Goal: Transaction & Acquisition: Purchase product/service

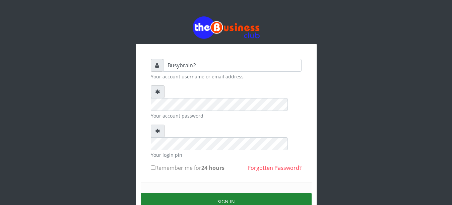
click at [192, 193] on button "Sign in" at bounding box center [226, 201] width 171 height 17
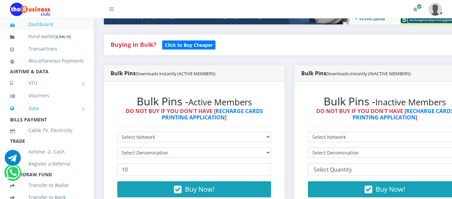
scroll to position [34, 0]
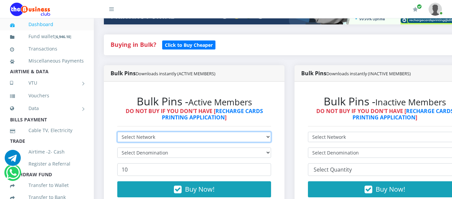
click at [186, 132] on select "Select Network MTN Globacom 9Mobile Airtel" at bounding box center [194, 137] width 154 height 10
select select "MTN"
click at [117, 132] on select "Select Network MTN Globacom 9Mobile Airtel" at bounding box center [194, 137] width 154 height 10
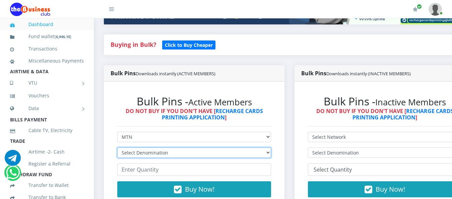
click at [181, 149] on select "Select Denomination MTN NGN100 - ₦96.99 MTN NGN200 - ₦193.98 MTN NGN400 - ₦387.…" at bounding box center [194, 153] width 154 height 10
select select "96.99-100"
click at [117, 148] on select "Select Denomination MTN NGN100 - ₦96.99 MTN NGN200 - ₦193.98 MTN NGN400 - ₦387.…" at bounding box center [194, 153] width 154 height 10
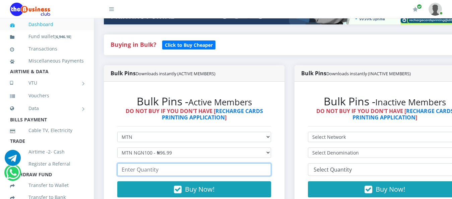
click at [181, 166] on input "number" at bounding box center [194, 170] width 154 height 13
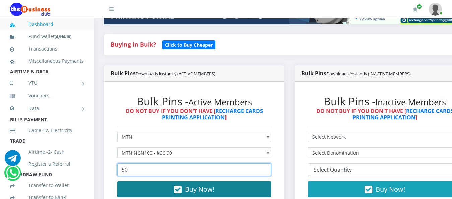
type input "50"
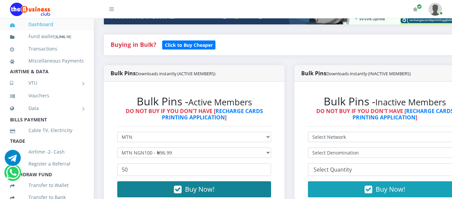
click at [188, 186] on span "Buy Now!" at bounding box center [199, 189] width 29 height 9
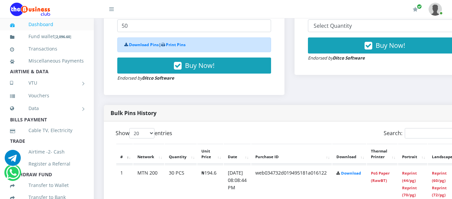
scroll to position [302, 0]
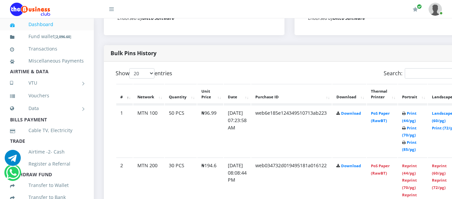
scroll to position [302, 0]
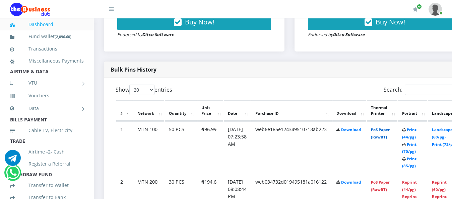
click at [390, 130] on link "PoS Paper (RawBT)" at bounding box center [380, 133] width 19 height 12
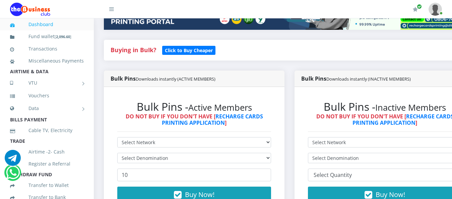
scroll to position [134, 0]
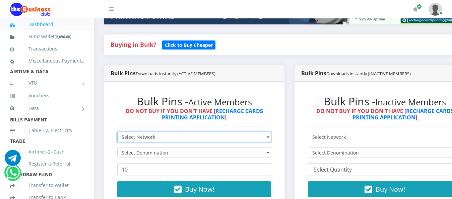
click at [268, 132] on select "Select Network MTN Globacom 9Mobile Airtel" at bounding box center [194, 137] width 154 height 10
select select "Airtel"
click at [117, 132] on select "Select Network MTN Globacom 9Mobile Airtel" at bounding box center [194, 137] width 154 height 10
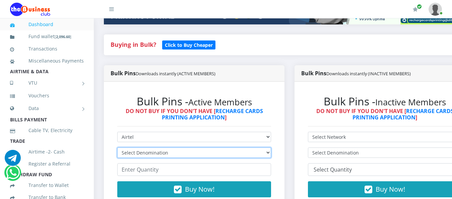
click at [240, 149] on select "Select Denomination Airtel NGN100 - ₦96.38 Airtel NGN200 - ₦192.76 Airtel NGN50…" at bounding box center [194, 153] width 154 height 10
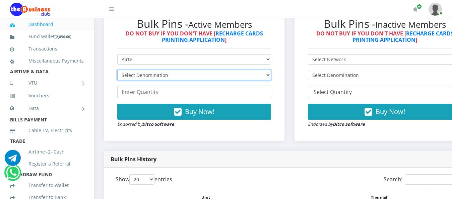
scroll to position [235, 0]
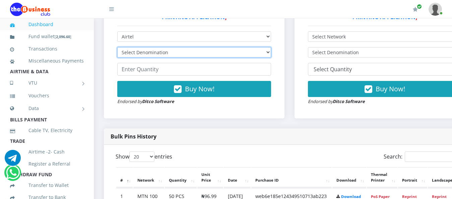
click at [266, 47] on select "Select Denomination Airtel NGN100 - ₦96.38 Airtel NGN200 - ₦192.76 Airtel NGN50…" at bounding box center [194, 52] width 154 height 10
select select "96.38-100"
click at [117, 47] on select "Select Denomination Airtel NGN100 - ₦96.38 Airtel NGN200 - ₦192.76 Airtel NGN50…" at bounding box center [194, 52] width 154 height 10
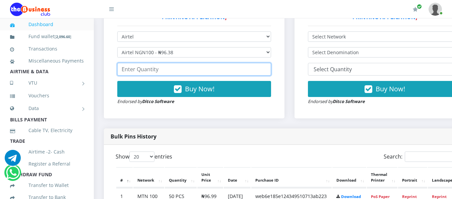
click at [258, 65] on input "number" at bounding box center [194, 69] width 154 height 13
click at [271, 64] on input "-1" at bounding box center [194, 69] width 154 height 13
click at [271, 63] on input "0" at bounding box center [194, 69] width 154 height 13
click at [271, 63] on input "1" at bounding box center [194, 69] width 154 height 13
click at [271, 63] on input "2" at bounding box center [194, 69] width 154 height 13
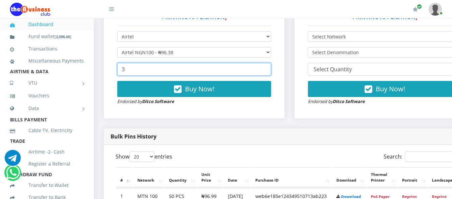
click at [270, 63] on input "3" at bounding box center [194, 69] width 154 height 13
click at [270, 63] on input "4" at bounding box center [194, 69] width 154 height 13
click at [270, 63] on input "5" at bounding box center [194, 69] width 154 height 13
click at [270, 63] on input "6" at bounding box center [194, 69] width 154 height 13
click at [270, 63] on input "7" at bounding box center [194, 69] width 154 height 13
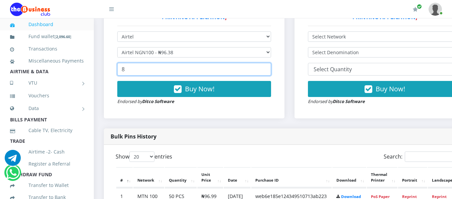
click at [270, 63] on input "8" at bounding box center [194, 69] width 154 height 13
click at [270, 63] on input "9" at bounding box center [194, 69] width 154 height 13
click at [270, 63] on input "10" at bounding box center [194, 69] width 154 height 13
click at [270, 63] on input "11" at bounding box center [194, 69] width 154 height 13
click at [270, 63] on input "12" at bounding box center [194, 69] width 154 height 13
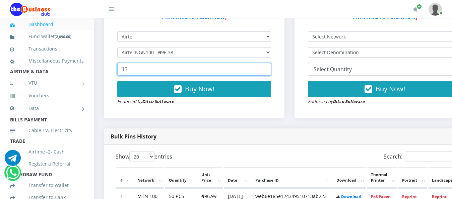
click at [270, 63] on input "13" at bounding box center [194, 69] width 154 height 13
click at [270, 63] on input "14" at bounding box center [194, 69] width 154 height 13
click at [270, 63] on input "15" at bounding box center [194, 69] width 154 height 13
click at [270, 63] on input "16" at bounding box center [194, 69] width 154 height 13
click at [270, 63] on input "17" at bounding box center [194, 69] width 154 height 13
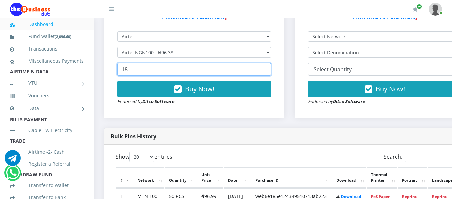
click at [270, 63] on input "18" at bounding box center [194, 69] width 154 height 13
click at [270, 63] on input "19" at bounding box center [194, 69] width 154 height 13
type input "20"
click at [270, 63] on input "20" at bounding box center [194, 69] width 154 height 13
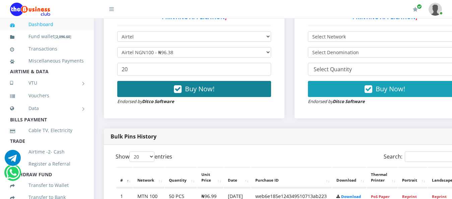
click at [263, 81] on button "Buy Now!" at bounding box center [194, 89] width 154 height 16
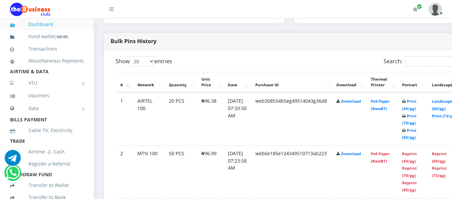
scroll to position [336, 0]
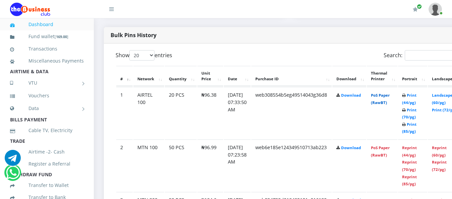
click at [390, 93] on link "PoS Paper (RawBT)" at bounding box center [380, 99] width 19 height 12
click at [389, 94] on td "PoS Paper (RawBT)" at bounding box center [382, 113] width 30 height 52
click at [390, 93] on link "PoS Paper (RawBT)" at bounding box center [380, 99] width 19 height 12
click at [395, 93] on td "PoS Paper (RawBT)" at bounding box center [382, 113] width 30 height 52
click at [390, 93] on link "PoS Paper (RawBT)" at bounding box center [380, 99] width 19 height 12
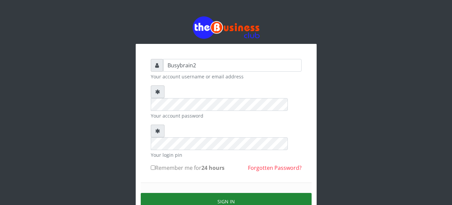
click at [175, 193] on button "Sign in" at bounding box center [226, 201] width 171 height 17
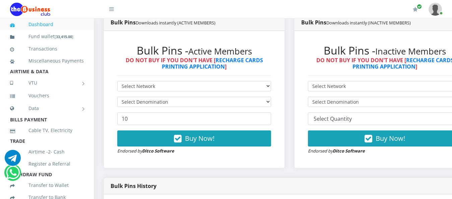
scroll to position [201, 0]
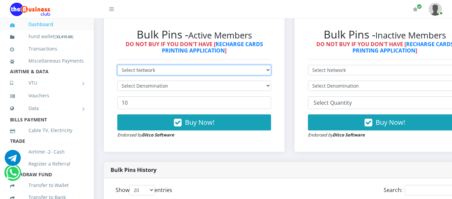
click at [160, 65] on select "Select Network MTN Globacom 9Mobile Airtel" at bounding box center [194, 70] width 154 height 10
select select "MTN"
click at [117, 65] on select "Select Network MTN Globacom 9Mobile Airtel" at bounding box center [194, 70] width 154 height 10
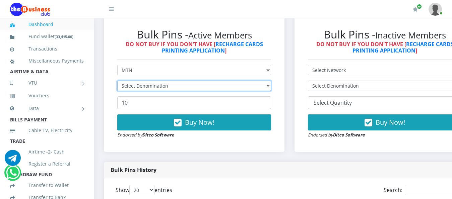
click at [137, 81] on select "Select Denomination" at bounding box center [194, 86] width 154 height 10
select select "96.99-100"
click at [117, 81] on select "Select Denomination MTN NGN100 - ₦96.99 MTN NGN200 - ₦193.98 MTN NGN400 - ₦387.…" at bounding box center [194, 86] width 154 height 10
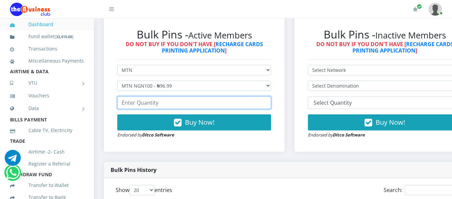
click at [145, 100] on input "number" at bounding box center [194, 103] width 154 height 13
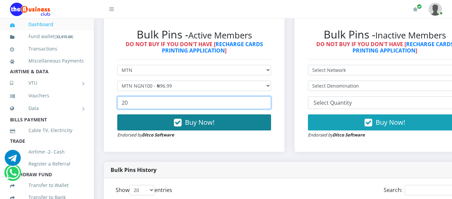
type input "20"
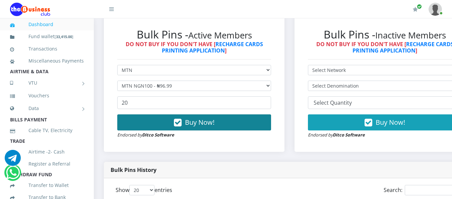
click at [152, 118] on button "Buy Now!" at bounding box center [194, 123] width 154 height 16
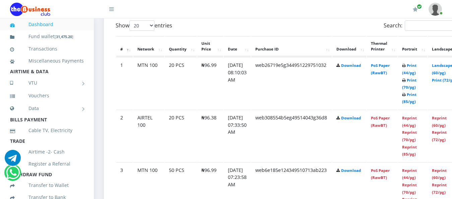
scroll to position [268, 0]
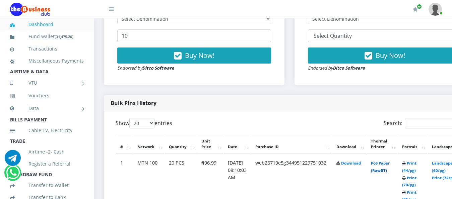
click at [390, 161] on link "PoS Paper (RawBT)" at bounding box center [380, 167] width 19 height 12
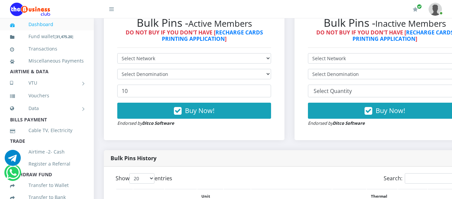
scroll to position [201, 0]
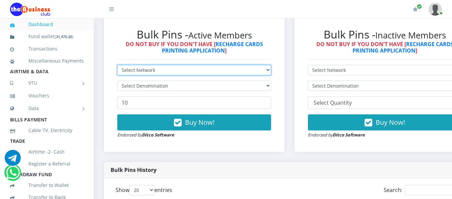
click at [130, 65] on select "Select Network MTN Globacom 9Mobile Airtel" at bounding box center [194, 70] width 154 height 10
select select "MTN"
click at [117, 65] on select "Select Network MTN Globacom 9Mobile Airtel" at bounding box center [194, 70] width 154 height 10
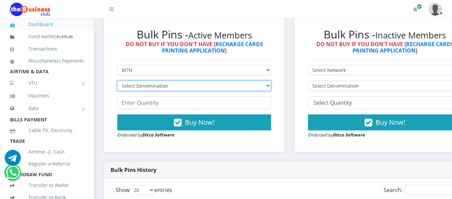
click at [128, 82] on select "Select Denomination MTN NGN100 - ₦96.99 MTN NGN200 - ₦193.98 MTN NGN400 - ₦387.…" at bounding box center [194, 86] width 154 height 10
select select "193.98-200"
click at [117, 81] on select "Select Denomination MTN NGN100 - ₦96.99 MTN NGN200 - ₦193.98 MTN NGN400 - ₦387.…" at bounding box center [194, 86] width 154 height 10
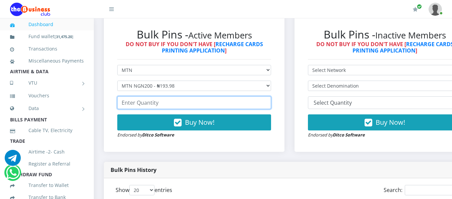
click at [132, 98] on input "number" at bounding box center [194, 103] width 154 height 13
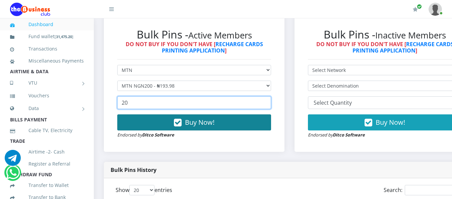
type input "20"
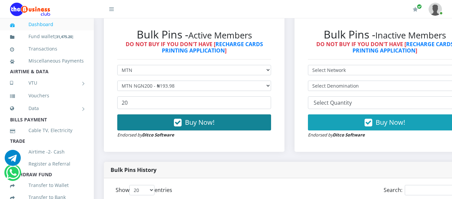
click at [151, 119] on button "Buy Now!" at bounding box center [194, 123] width 154 height 16
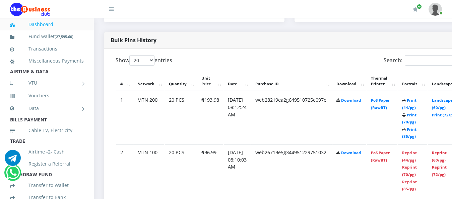
scroll to position [335, 0]
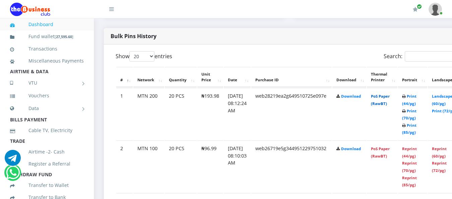
click at [385, 94] on link "PoS Paper (RawBT)" at bounding box center [380, 100] width 19 height 12
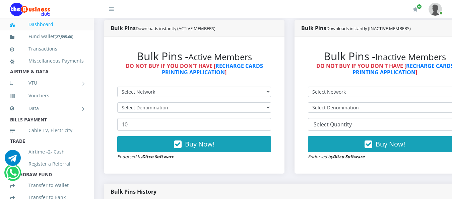
scroll to position [168, 0]
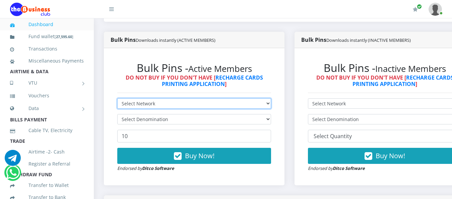
click at [148, 99] on select "Select Network MTN Globacom 9Mobile Airtel" at bounding box center [194, 104] width 154 height 10
select select "MTN"
click at [117, 99] on select "Select Network MTN Globacom 9Mobile Airtel" at bounding box center [194, 104] width 154 height 10
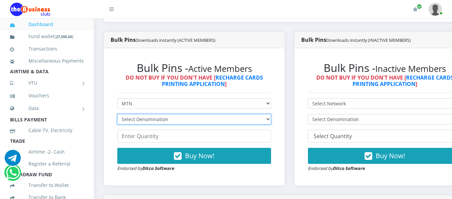
click at [139, 114] on select "Select Denomination MTN NGN100 - ₦96.99 MTN NGN200 - ₦193.98 MTN NGN400 - ₦387.…" at bounding box center [194, 119] width 154 height 10
select select "484.95-500"
click at [117, 114] on select "Select Denomination MTN NGN100 - ₦96.99 MTN NGN200 - ₦193.98 MTN NGN400 - ₦387.…" at bounding box center [194, 119] width 154 height 10
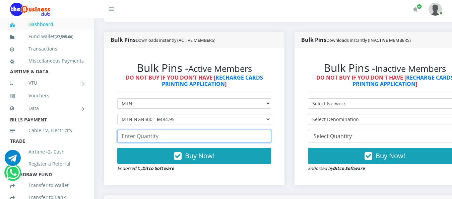
click at [146, 131] on input "number" at bounding box center [194, 136] width 154 height 13
click at [130, 131] on input "number" at bounding box center [194, 136] width 154 height 13
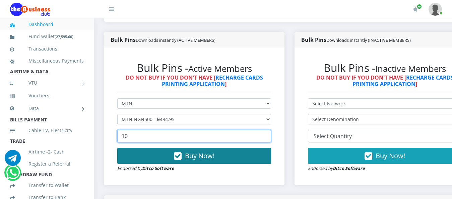
type input "10"
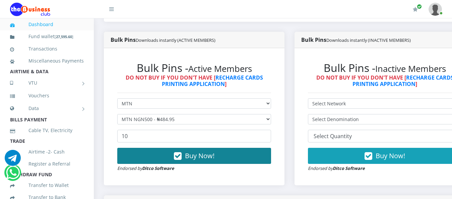
click at [156, 148] on button "Buy Now!" at bounding box center [194, 156] width 154 height 16
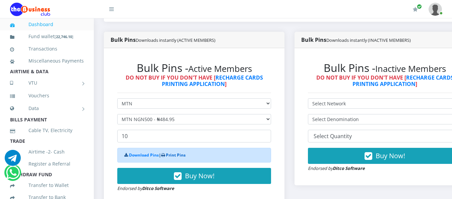
click at [173, 152] on link "Print Pins" at bounding box center [176, 155] width 20 height 6
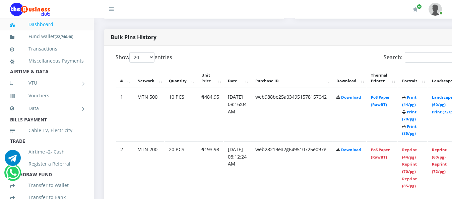
scroll to position [369, 0]
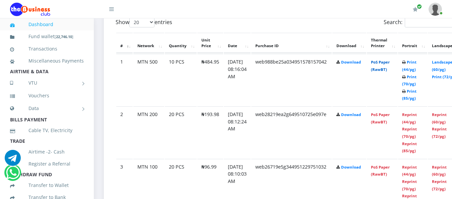
click at [390, 60] on link "PoS Paper (RawBT)" at bounding box center [380, 66] width 19 height 12
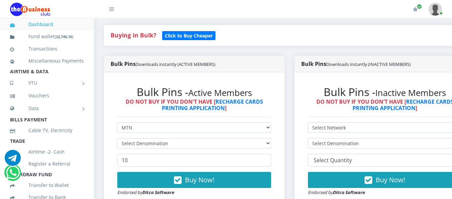
scroll to position [135, 0]
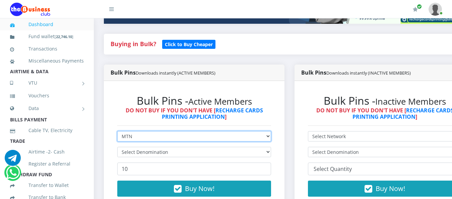
click at [145, 131] on select "Select Network MTN Globacom 9Mobile Airtel" at bounding box center [194, 136] width 154 height 10
select select "Airtel"
click at [117, 131] on select "Select Network MTN Globacom 9Mobile Airtel" at bounding box center [194, 136] width 154 height 10
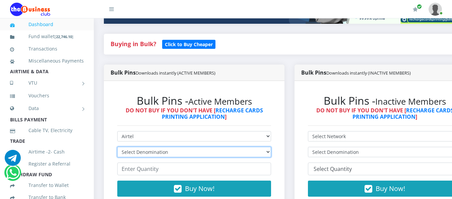
click at [140, 147] on select "Select Denomination Airtel NGN100 - ₦96.38 Airtel NGN200 - ₦192.76 Airtel NGN50…" at bounding box center [194, 152] width 154 height 10
click at [117, 147] on select "Select Denomination Airtel NGN100 - ₦96.38 Airtel NGN200 - ₦192.76 Airtel NGN50…" at bounding box center [194, 152] width 154 height 10
click at [176, 147] on select "Select Denomination Airtel NGN100 - ₦96.38 Airtel NGN200 - ₦192.76 Airtel NGN50…" at bounding box center [194, 152] width 154 height 10
select select "192.76-200"
click at [117, 147] on select "Select Denomination Airtel NGN100 - ₦96.38 Airtel NGN200 - ₦192.76 Airtel NGN50…" at bounding box center [194, 152] width 154 height 10
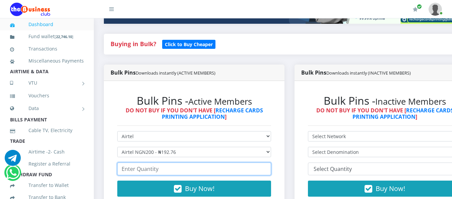
click at [170, 166] on input "number" at bounding box center [194, 169] width 154 height 13
click at [165, 164] on input "number" at bounding box center [194, 169] width 154 height 13
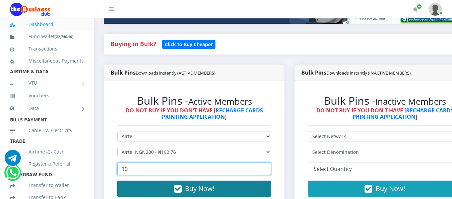
type input "10"
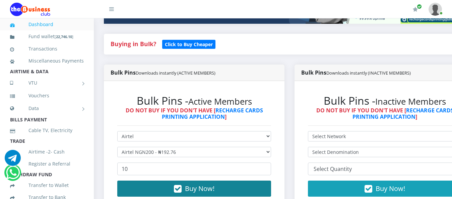
click at [163, 182] on button "Buy Now!" at bounding box center [194, 189] width 154 height 16
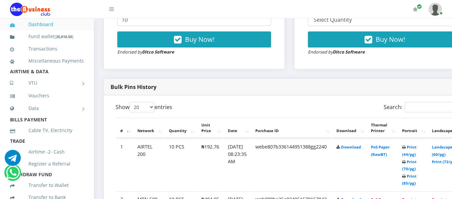
scroll to position [351, 0]
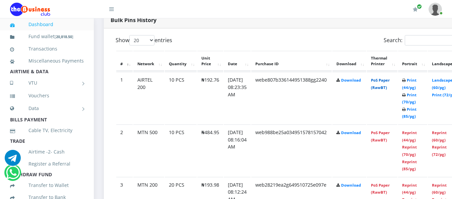
click at [390, 78] on link "PoS Paper (RawBT)" at bounding box center [380, 84] width 19 height 12
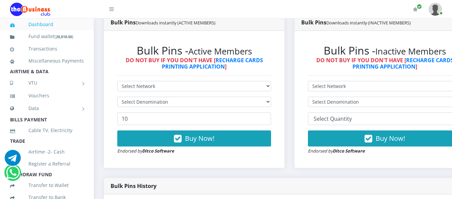
scroll to position [184, 0]
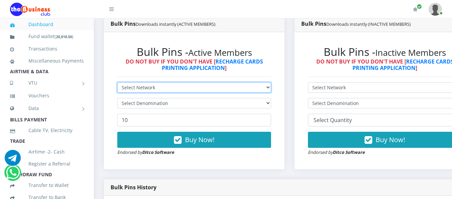
click at [180, 82] on select "Select Network MTN Globacom 9Mobile Airtel" at bounding box center [194, 87] width 154 height 10
select select "Airtel"
click at [117, 82] on select "Select Network MTN Globacom 9Mobile Airtel" at bounding box center [194, 87] width 154 height 10
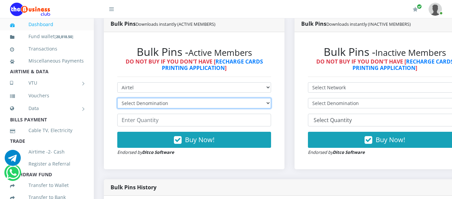
click at [179, 98] on select "Select Denomination Airtel NGN100 - ₦96.38 Airtel NGN200 - ₦192.76 Airtel NGN50…" at bounding box center [194, 103] width 154 height 10
select select "481.9-500"
click at [117, 98] on select "Select Denomination Airtel NGN100 - ₦96.38 Airtel NGN200 - ₦192.76 Airtel NGN50…" at bounding box center [194, 103] width 154 height 10
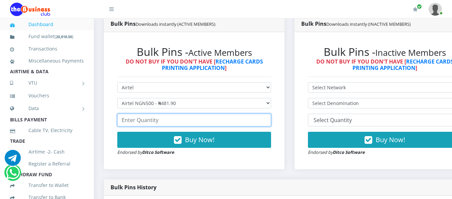
click at [173, 116] on input "number" at bounding box center [194, 120] width 154 height 13
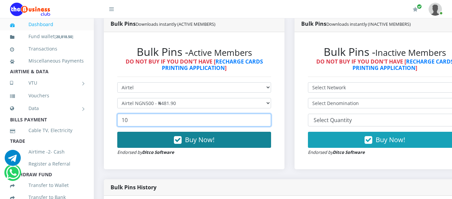
type input "10"
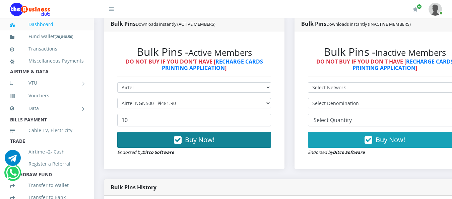
click at [190, 137] on span "Buy Now!" at bounding box center [199, 139] width 29 height 9
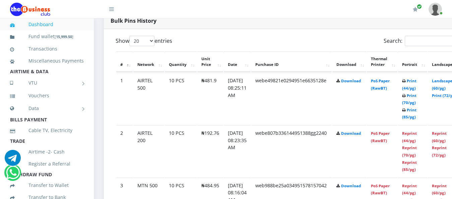
scroll to position [351, 0]
click at [390, 78] on link "PoS Paper (RawBT)" at bounding box center [380, 84] width 19 height 12
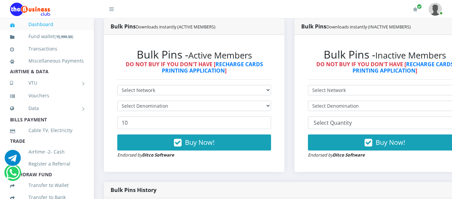
scroll to position [184, 0]
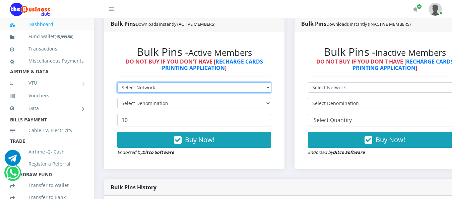
click at [176, 82] on select "Select Network MTN Globacom 9Mobile Airtel" at bounding box center [194, 87] width 154 height 10
select select "Glo"
click at [117, 82] on select "Select Network MTN Globacom 9Mobile Airtel" at bounding box center [194, 87] width 154 height 10
click at [162, 82] on select "Select Network MTN Globacom 9Mobile Airtel" at bounding box center [194, 87] width 154 height 10
click at [117, 82] on select "Select Network MTN Globacom 9Mobile Airtel" at bounding box center [194, 87] width 154 height 10
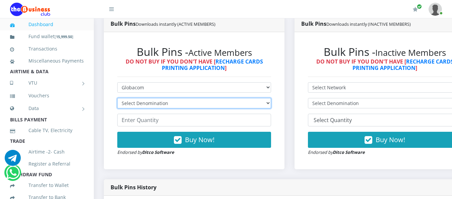
click at [167, 98] on select "Select Denomination Glo NGN100 - ₦96.55 Glo NGN200 - ₦193.10 Glo NGN500 - ₦482.…" at bounding box center [194, 103] width 154 height 10
select select "193.1-200"
click at [117, 98] on select "Select Denomination Glo NGN100 - ₦96.55 Glo NGN200 - ₦193.10 Glo NGN500 - ₦482.…" at bounding box center [194, 103] width 154 height 10
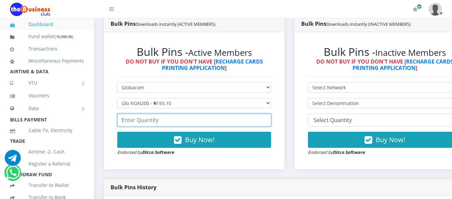
click at [166, 117] on input "number" at bounding box center [194, 120] width 154 height 13
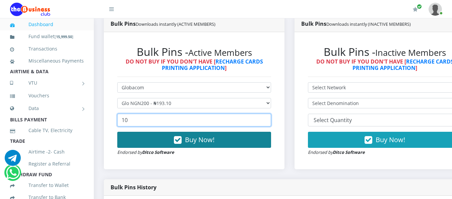
type input "10"
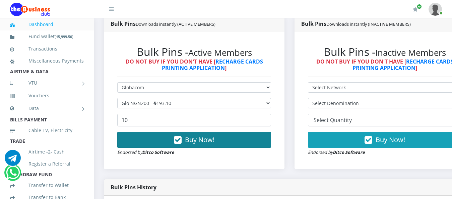
click at [187, 132] on button "Buy Now!" at bounding box center [194, 140] width 154 height 16
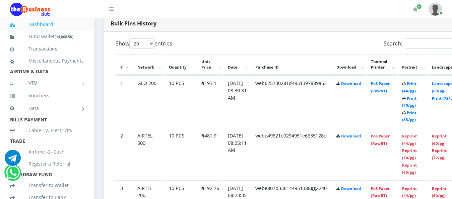
scroll to position [351, 0]
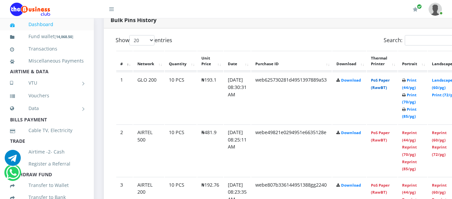
click at [390, 78] on link "PoS Paper (RawBT)" at bounding box center [380, 84] width 19 height 12
